Goal: Task Accomplishment & Management: Manage account settings

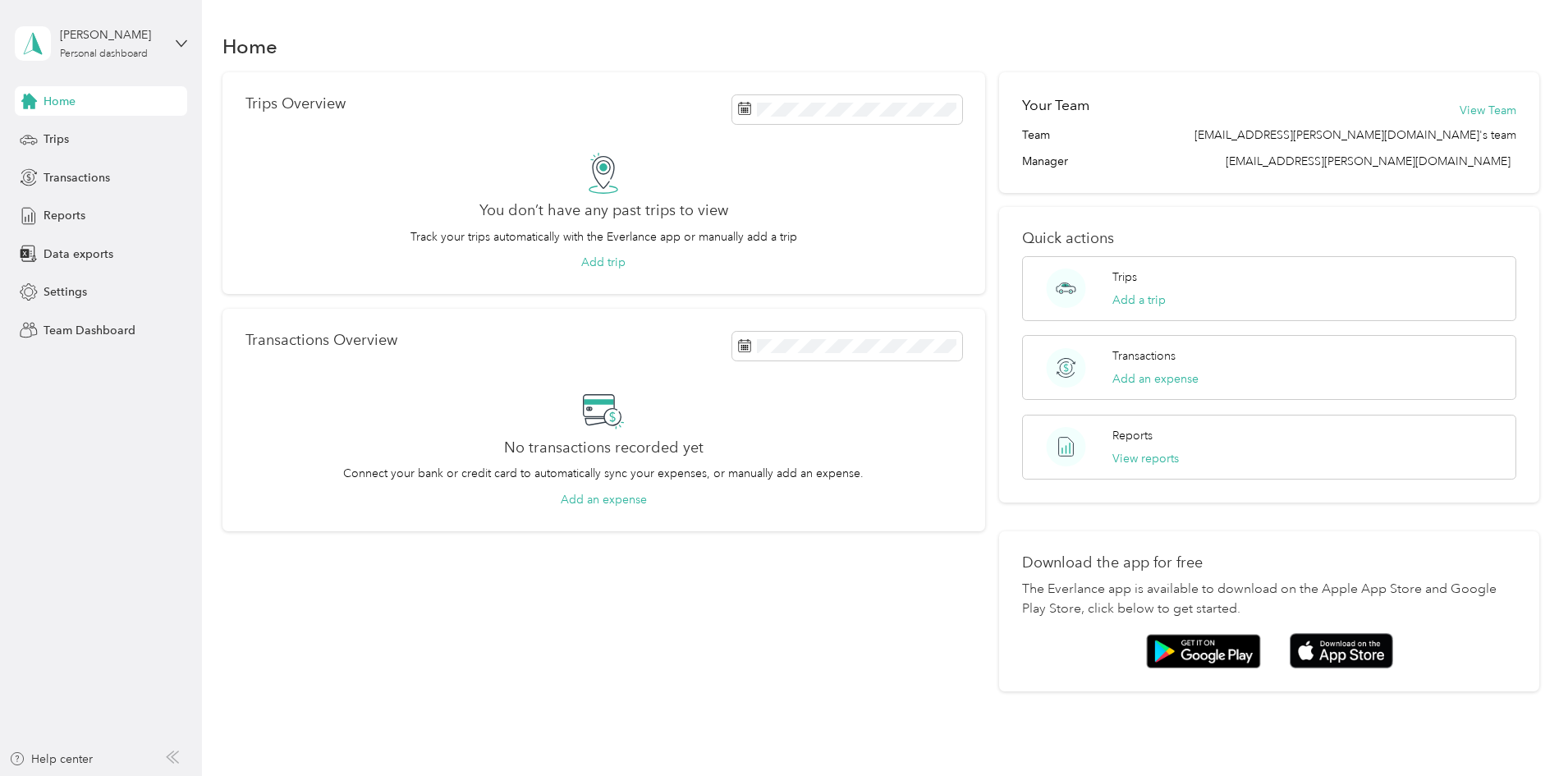
click at [579, 600] on div "Trips Overview You don’t have any past trips to view Track your trips automatic…" at bounding box center [603, 382] width 763 height 619
click at [496, 51] on div "Home" at bounding box center [881, 46] width 1318 height 34
click at [1460, 107] on button "View Team" at bounding box center [1488, 110] width 57 height 17
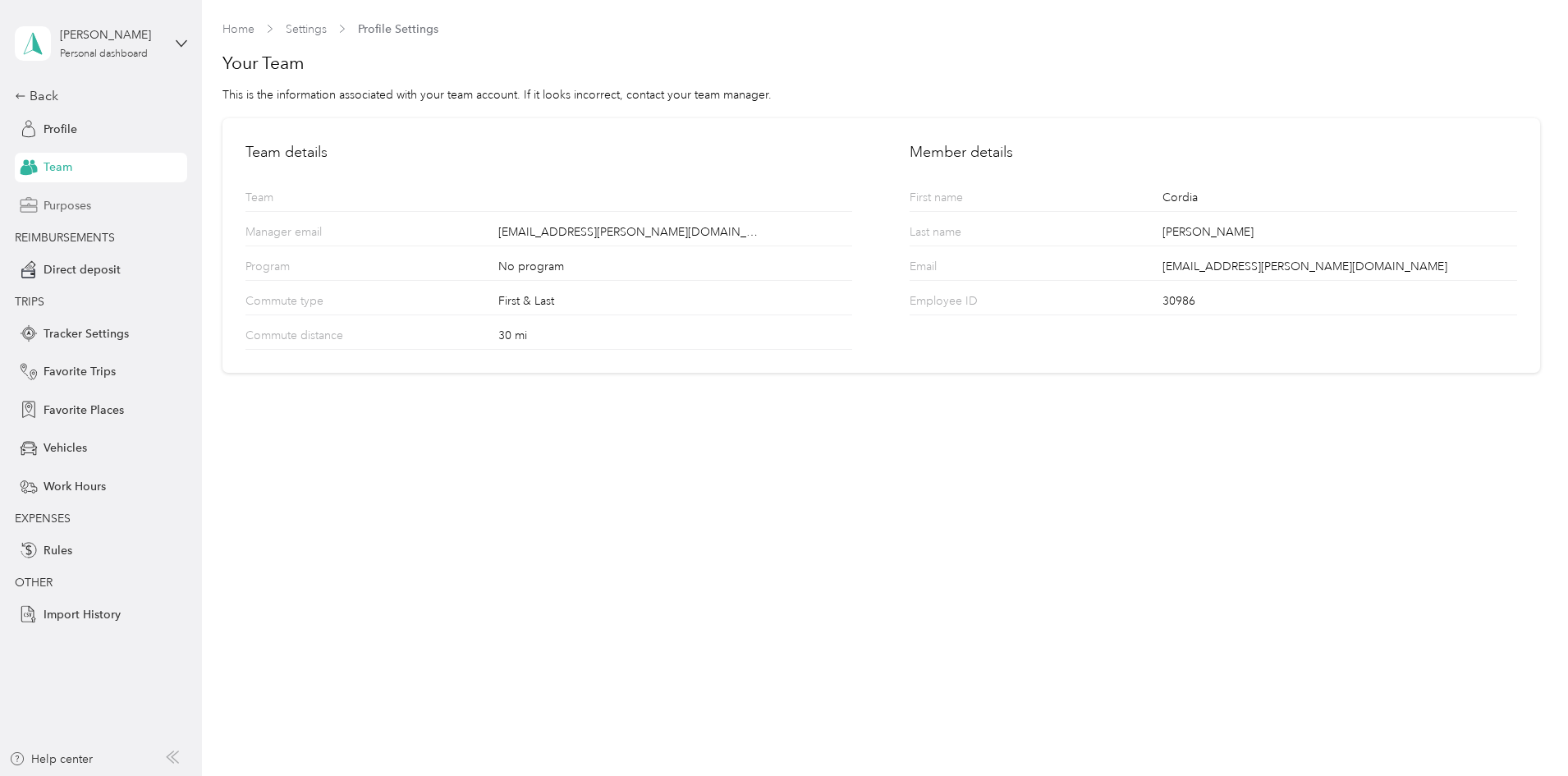
click at [65, 203] on span "Purposes" at bounding box center [67, 205] width 47 height 17
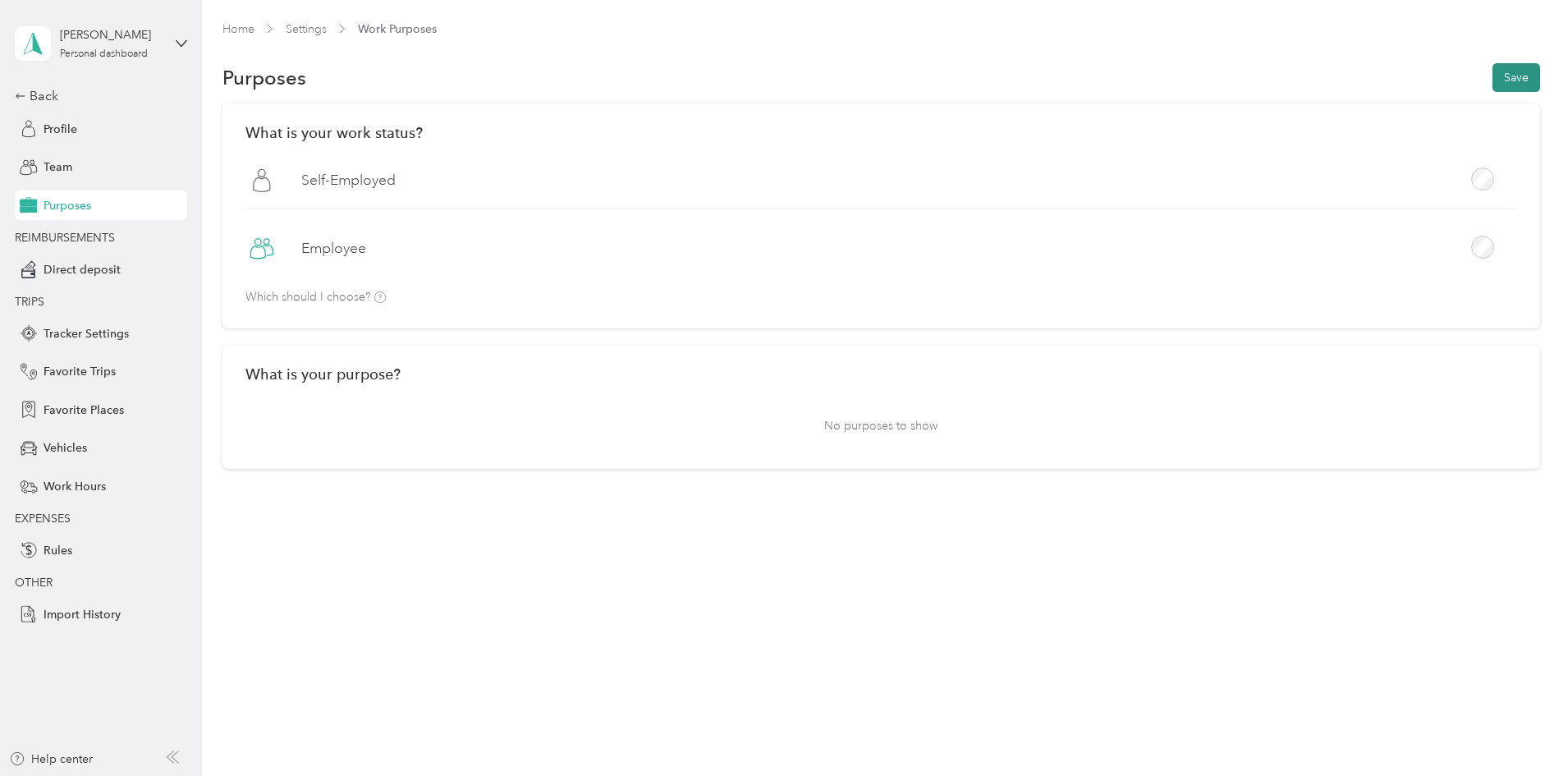
click at [1493, 76] on button "Save" at bounding box center [1517, 78] width 47 height 28
click at [52, 128] on span "Profile" at bounding box center [60, 129] width 33 height 17
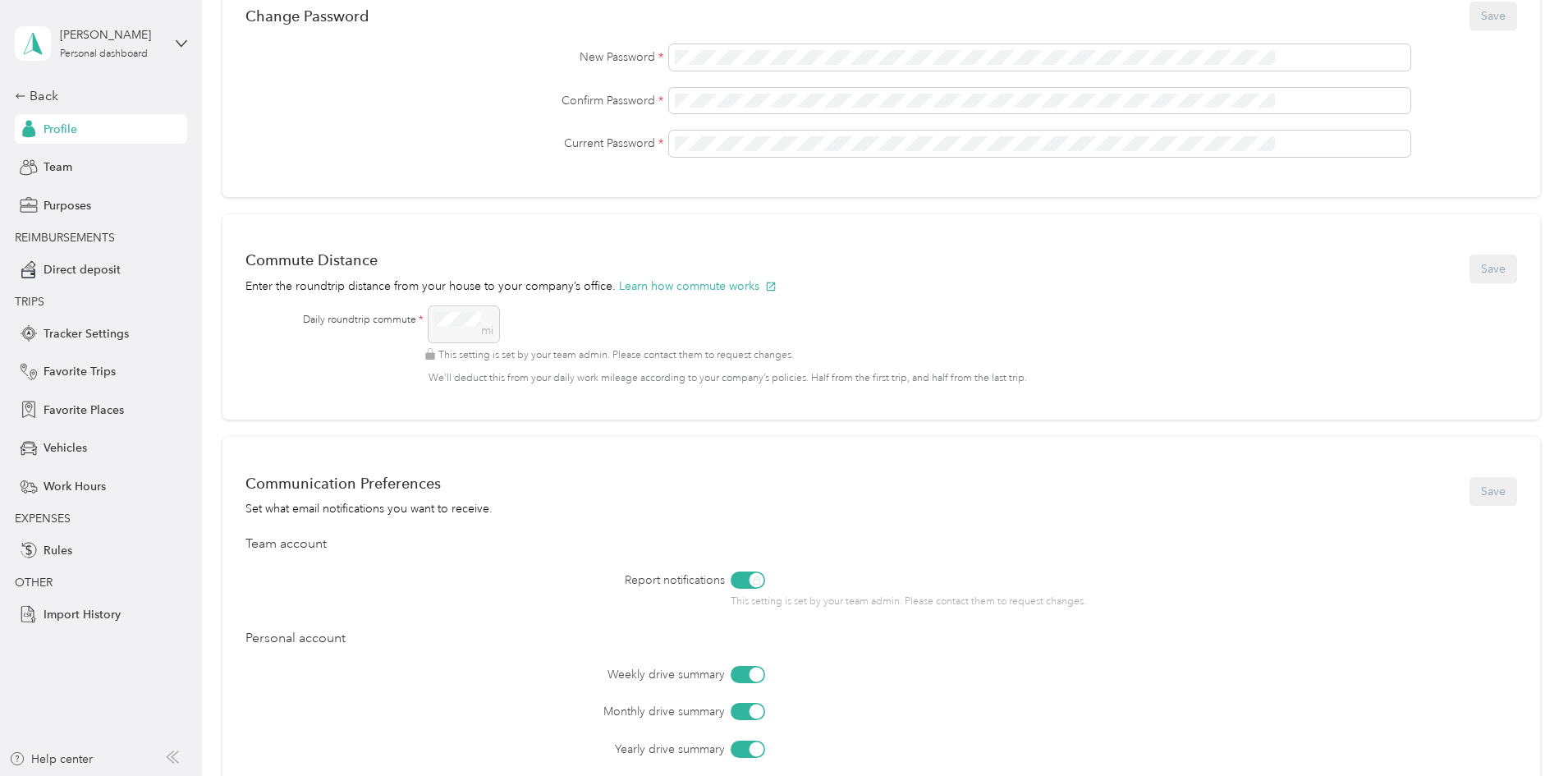
scroll to position [427, 0]
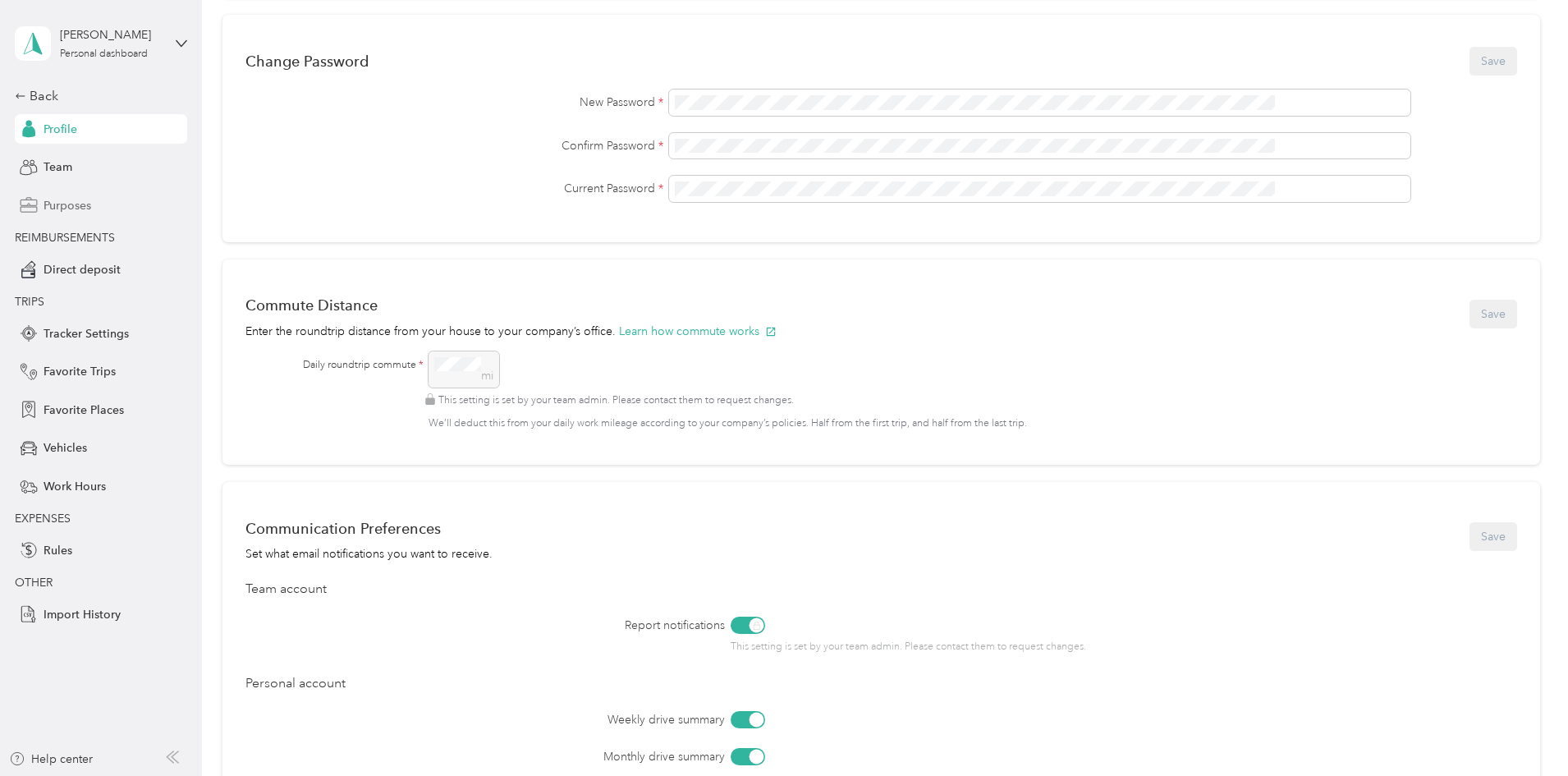
click at [66, 200] on span "Purposes" at bounding box center [67, 205] width 47 height 17
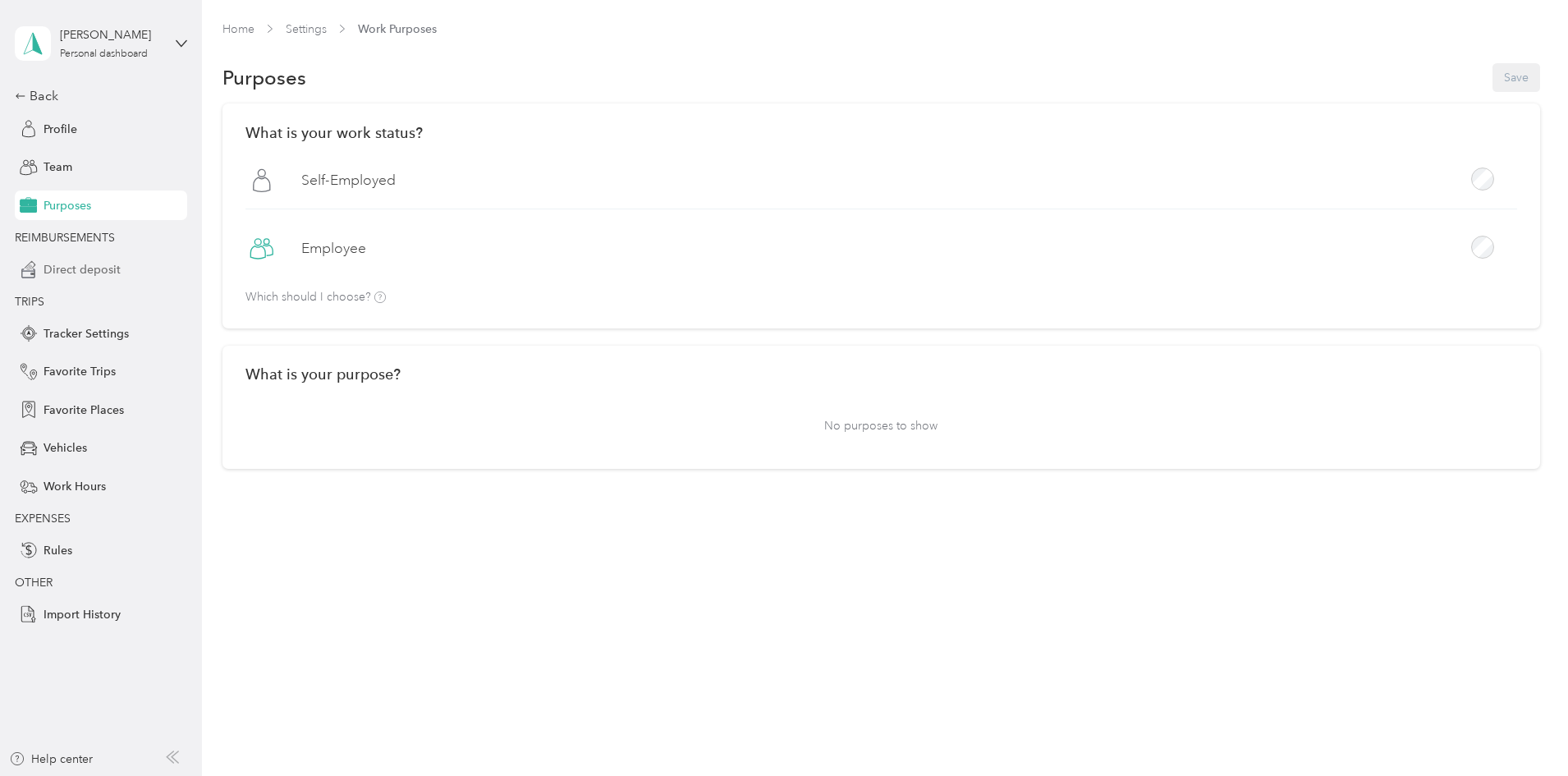
click at [64, 266] on span "Direct deposit" at bounding box center [82, 270] width 77 height 17
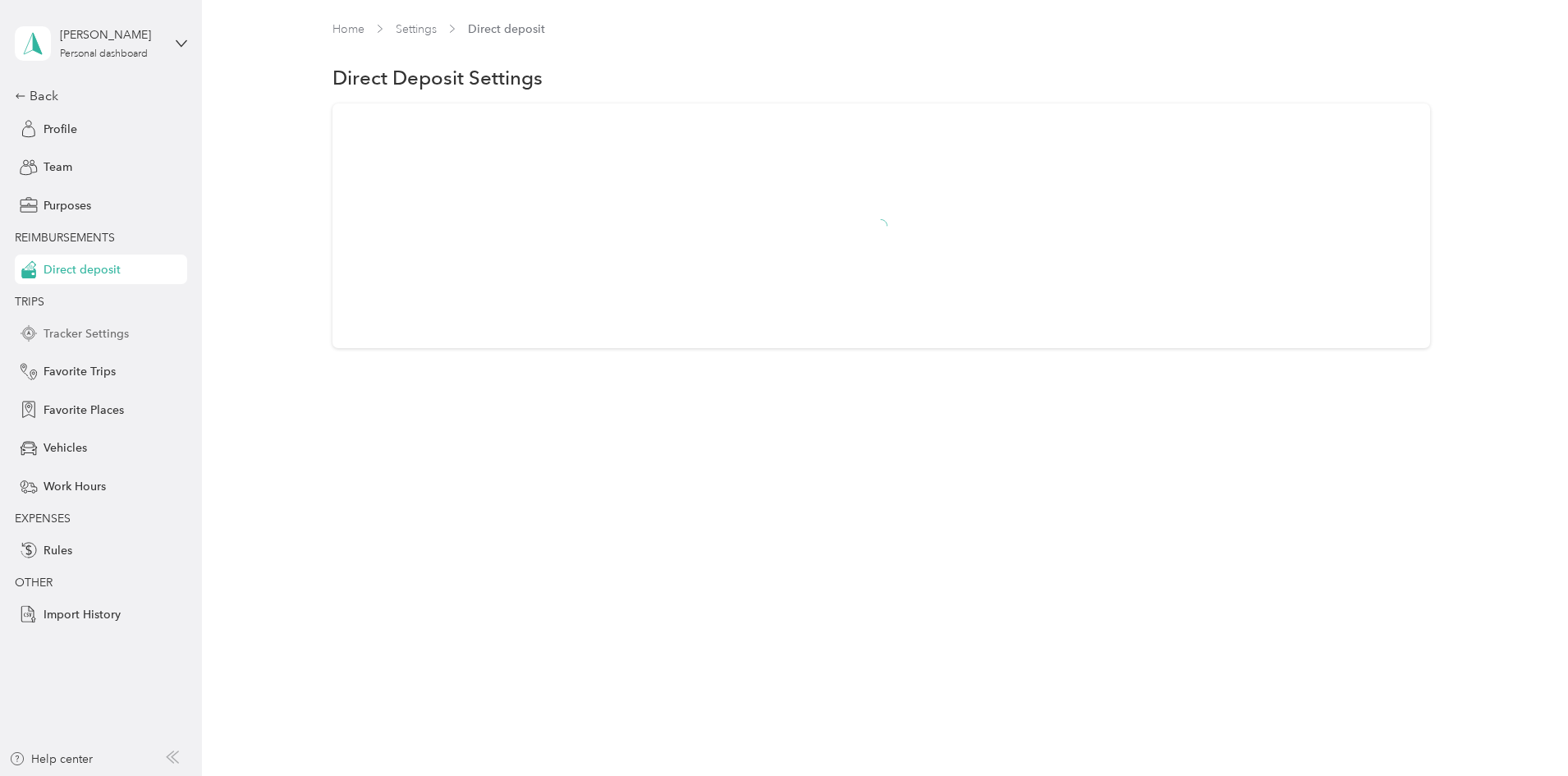
click at [71, 330] on span "Tracker Settings" at bounding box center [86, 333] width 85 height 17
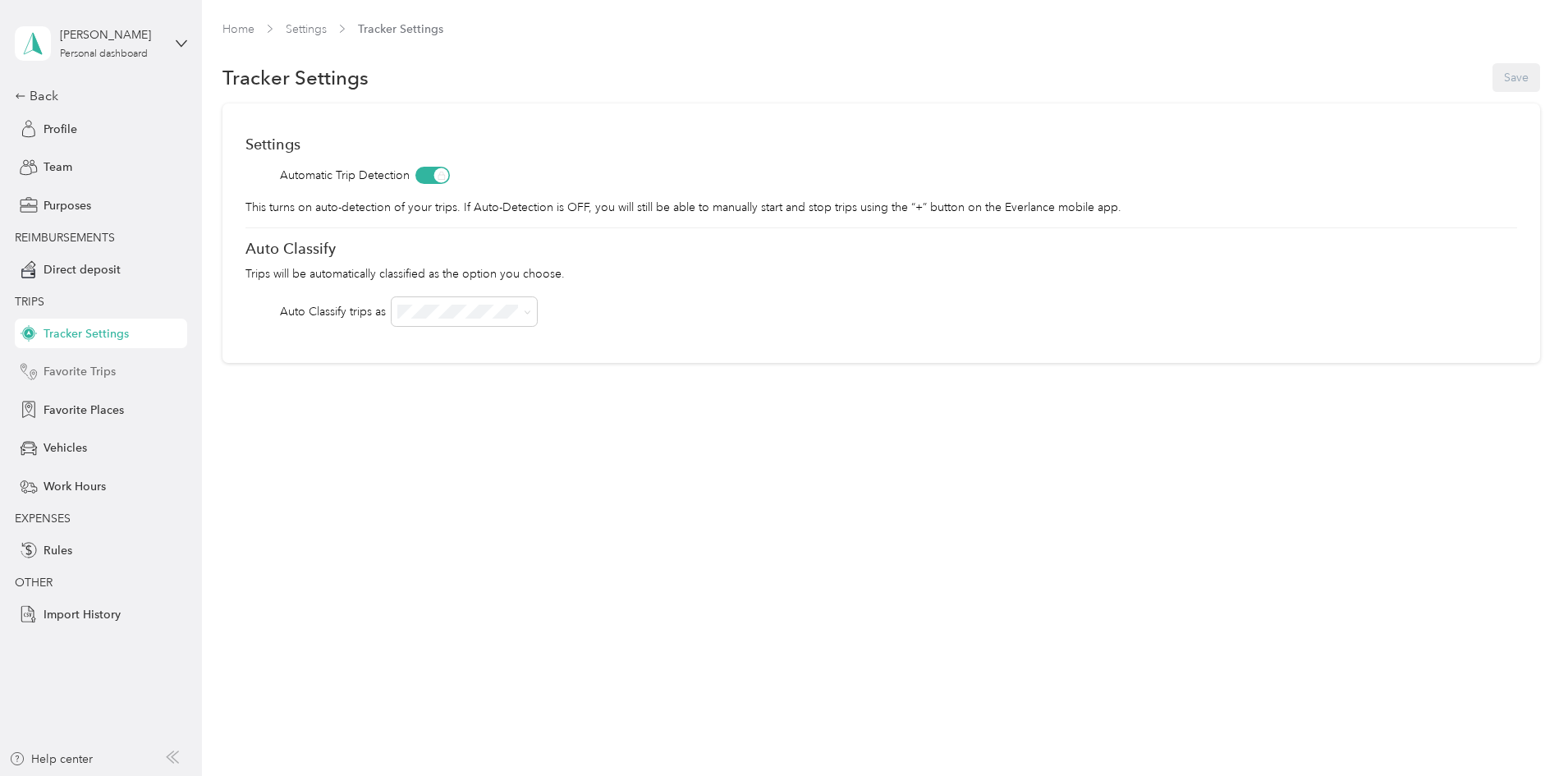
click at [79, 369] on span "Favorite Trips" at bounding box center [80, 371] width 72 height 17
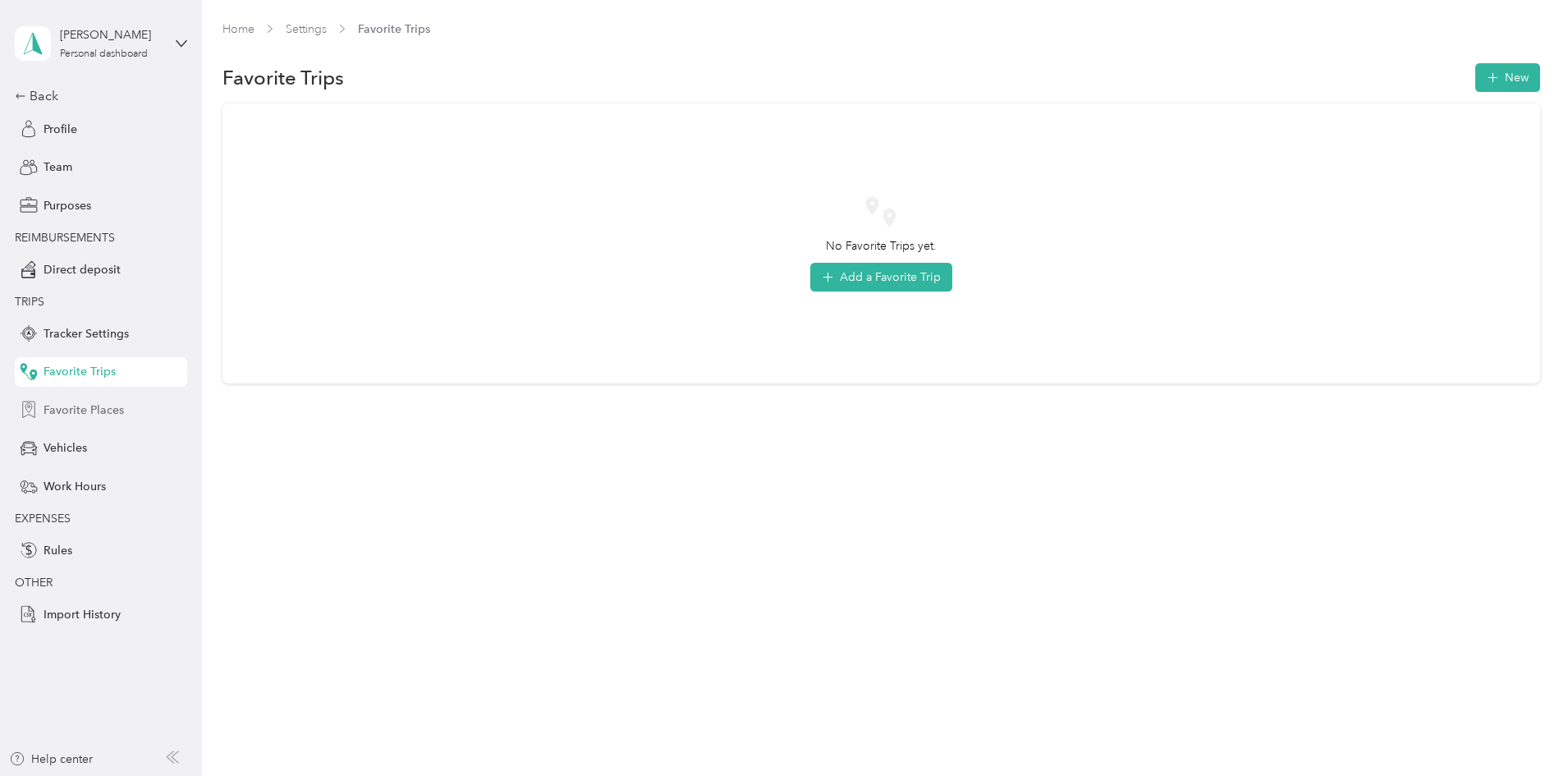
click at [69, 403] on span "Favorite Places" at bounding box center [84, 410] width 81 height 17
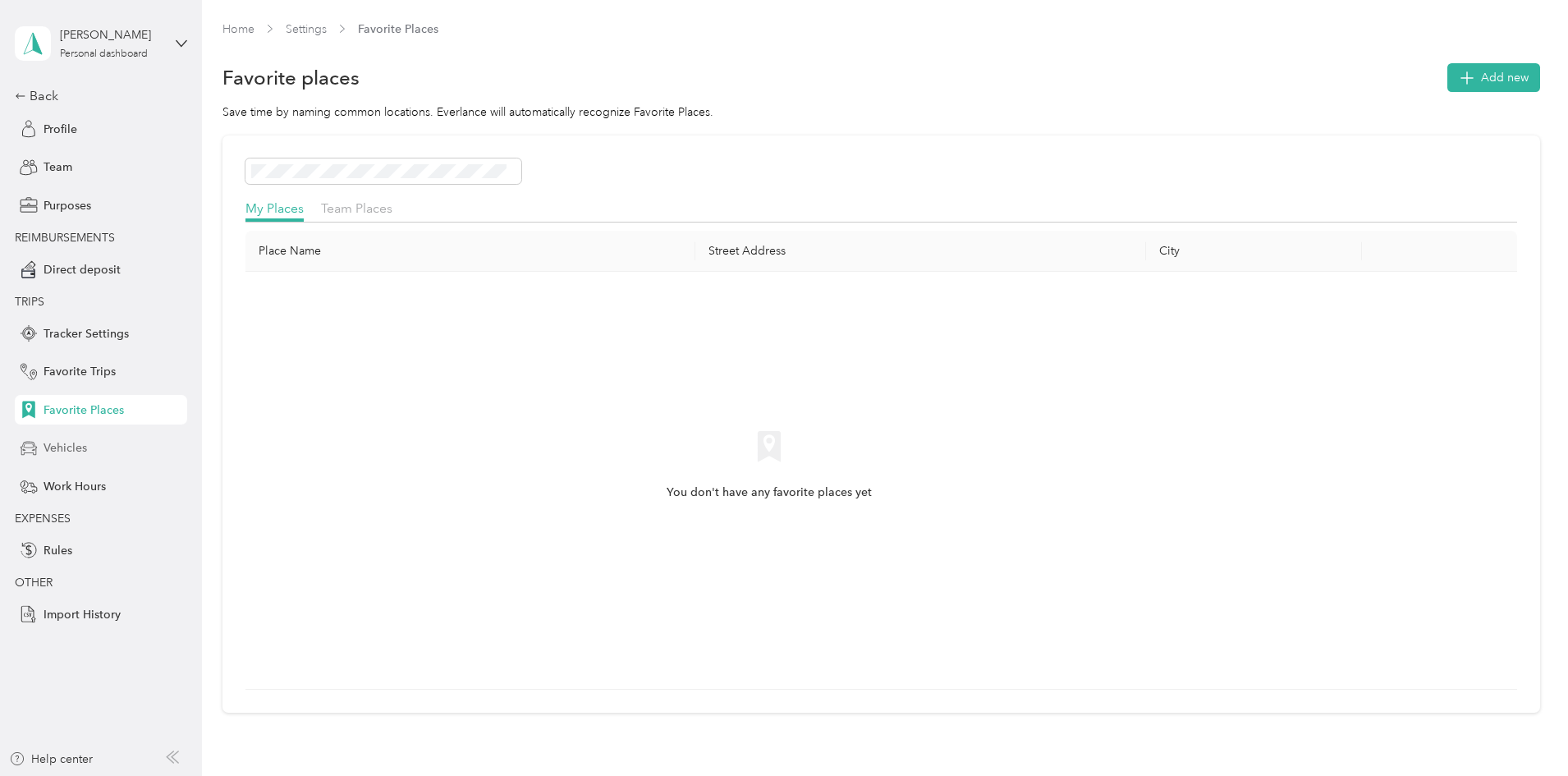
click at [66, 443] on span "Vehicles" at bounding box center [66, 448] width 44 height 17
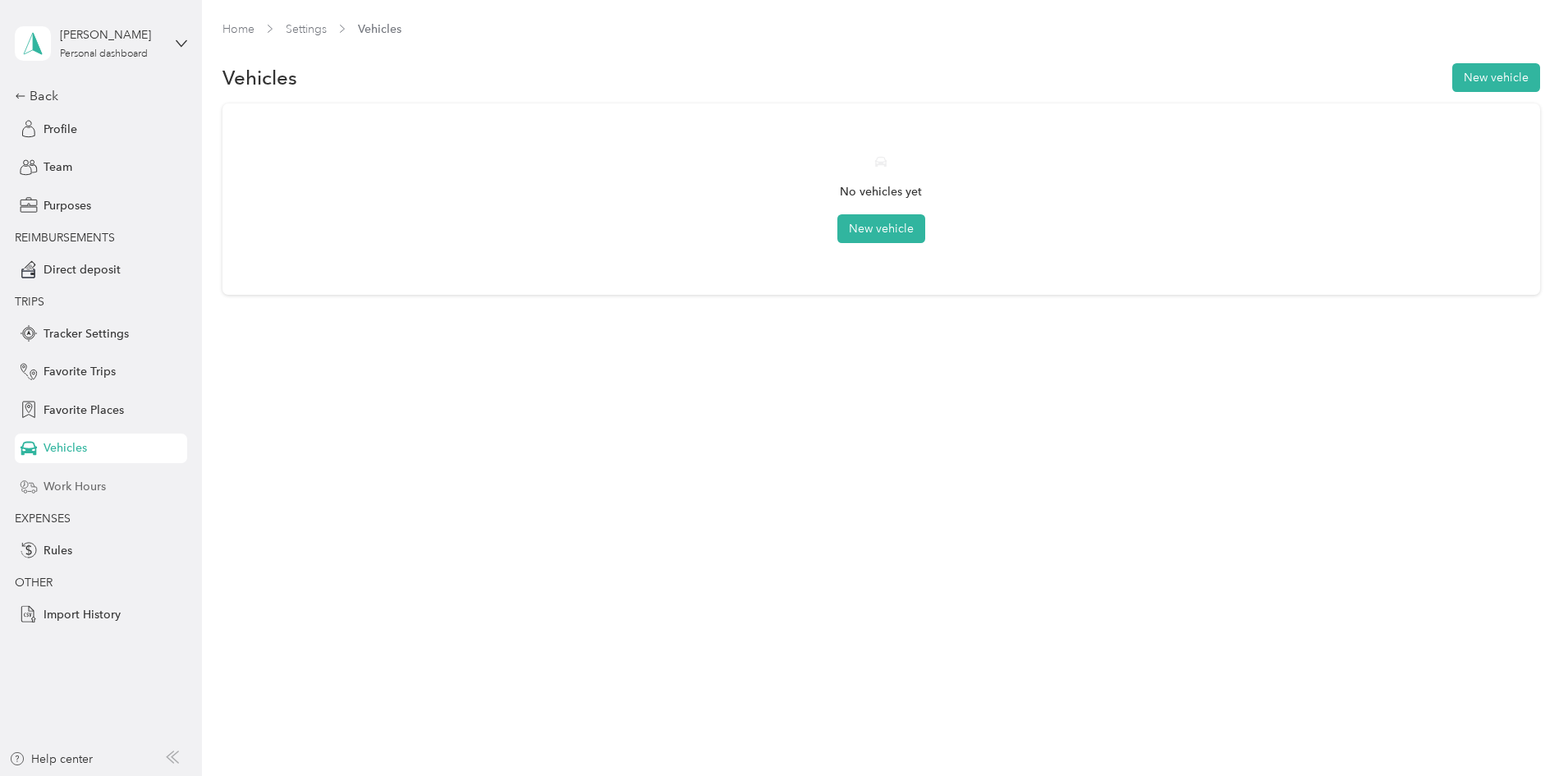
click at [65, 484] on span "Work Hours" at bounding box center [75, 486] width 63 height 17
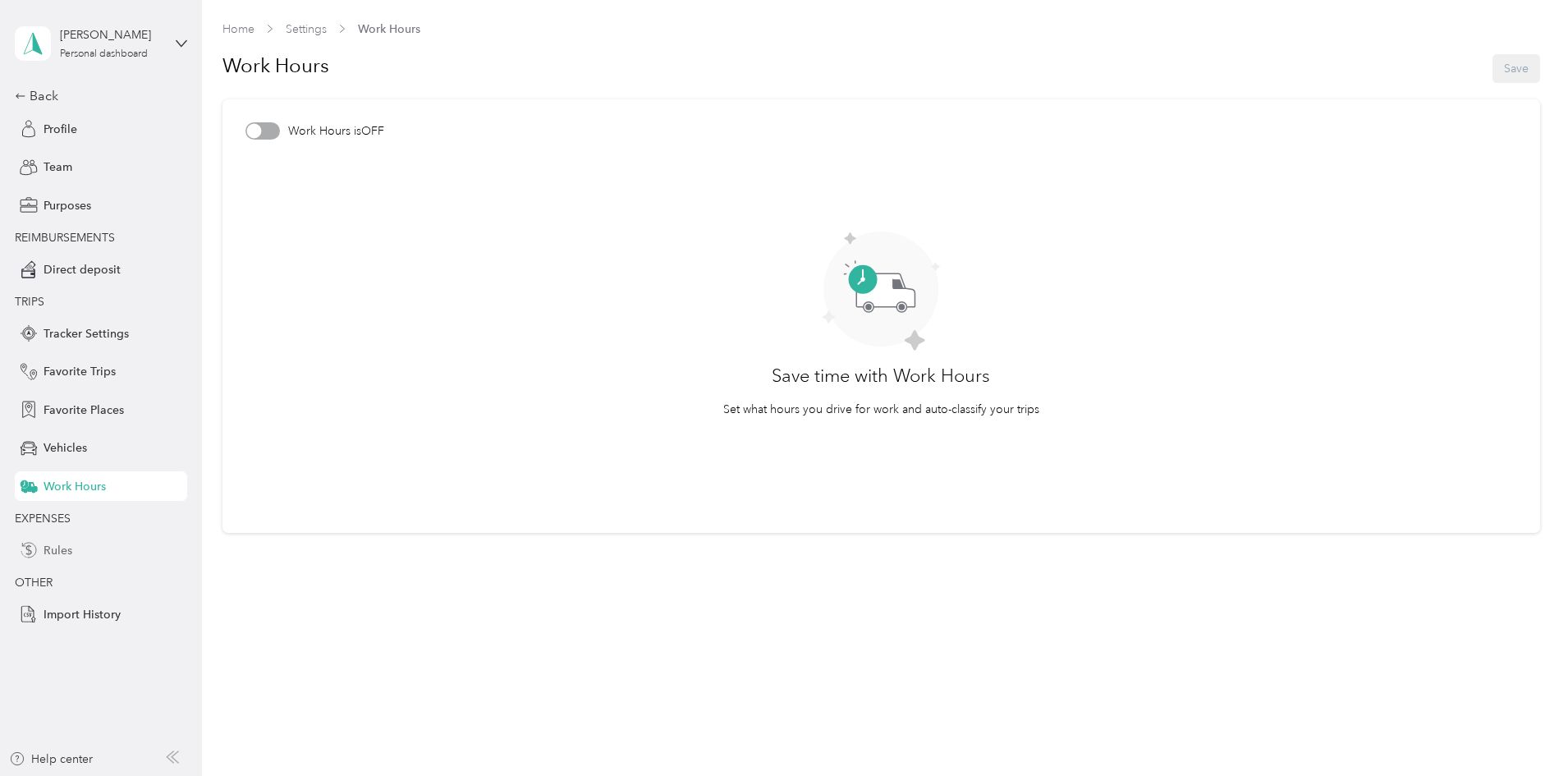
click at [58, 540] on div "Rules" at bounding box center [102, 550] width 173 height 29
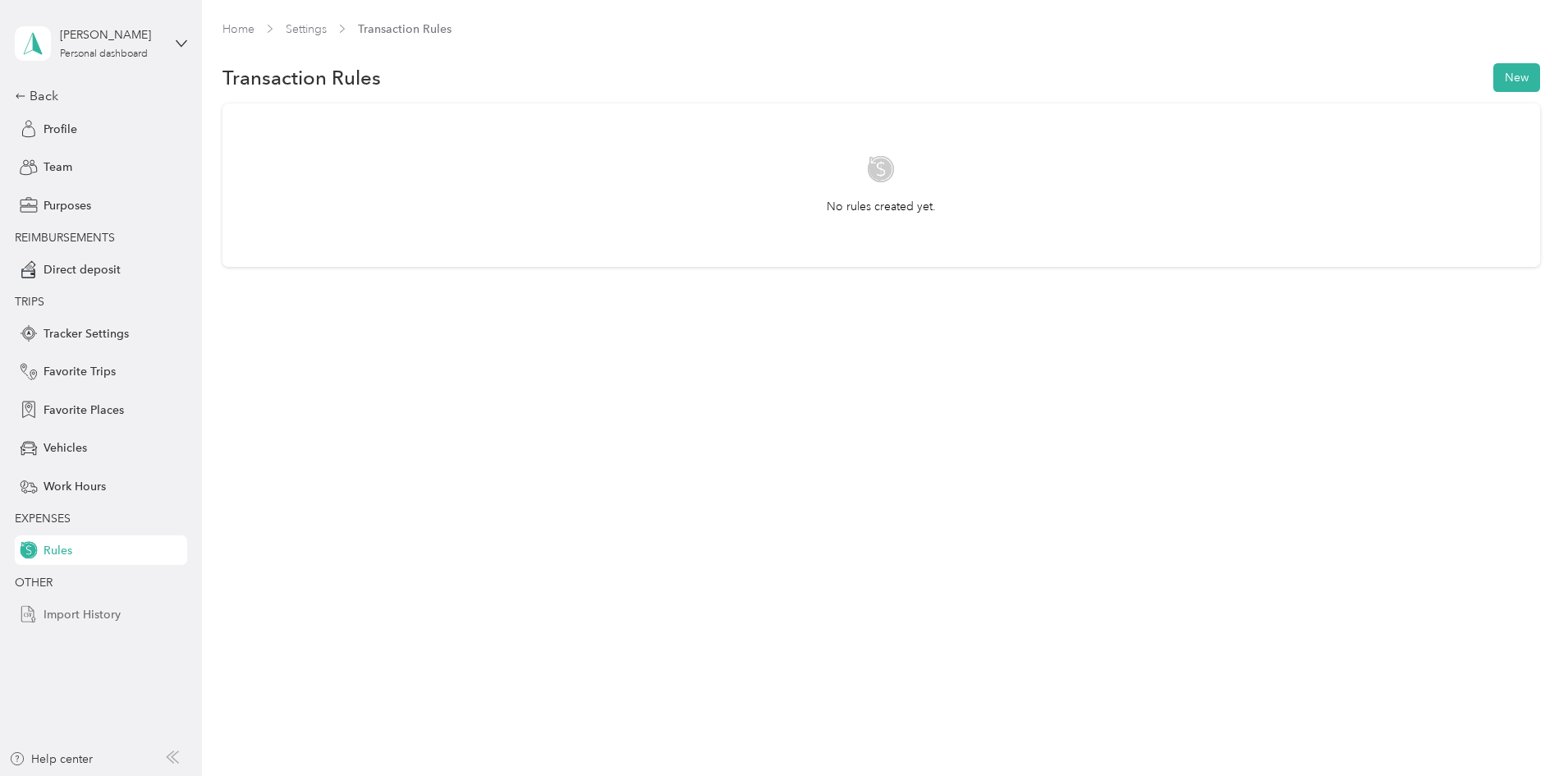
click at [65, 615] on span "Import History" at bounding box center [82, 615] width 77 height 17
